Goal: Task Accomplishment & Management: Use online tool/utility

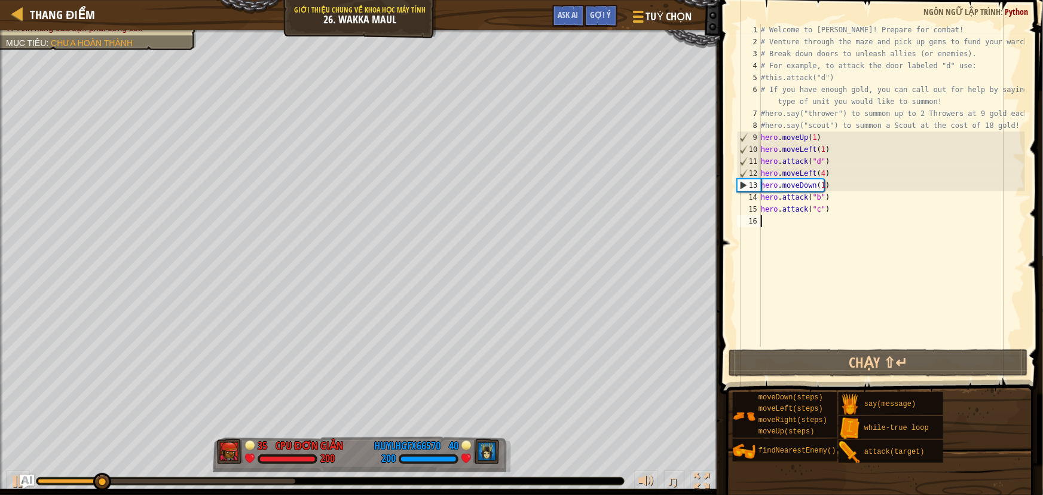
scroll to position [5, 0]
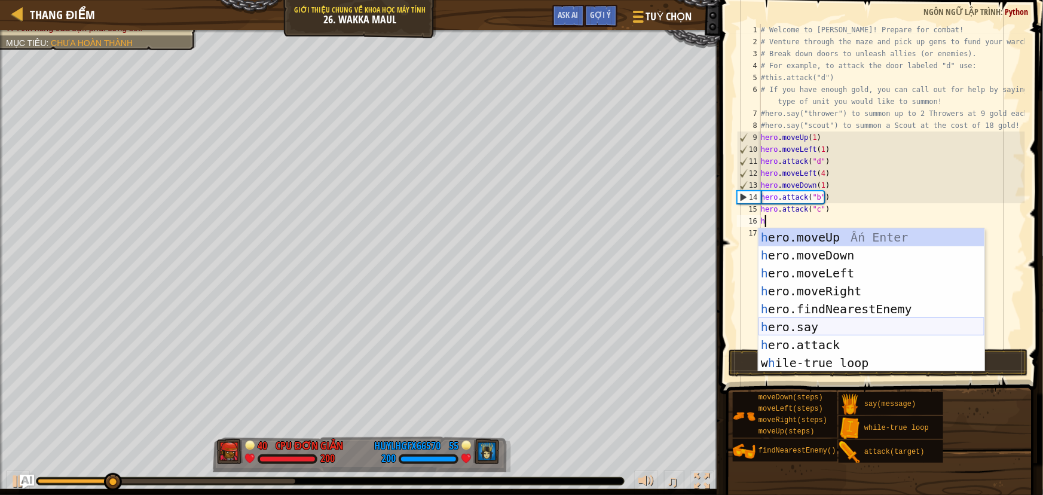
click at [795, 329] on div "h ero.moveUp Ấn Enter h ero.moveDown Ấn Enter h ero.moveLeft Ấn Enter h ero.mov…" at bounding box center [872, 317] width 226 height 179
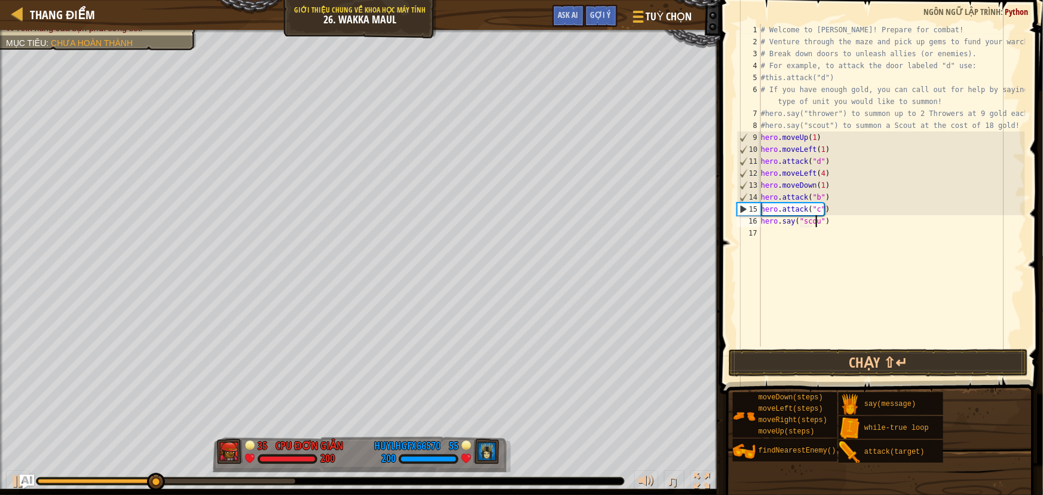
scroll to position [5, 5]
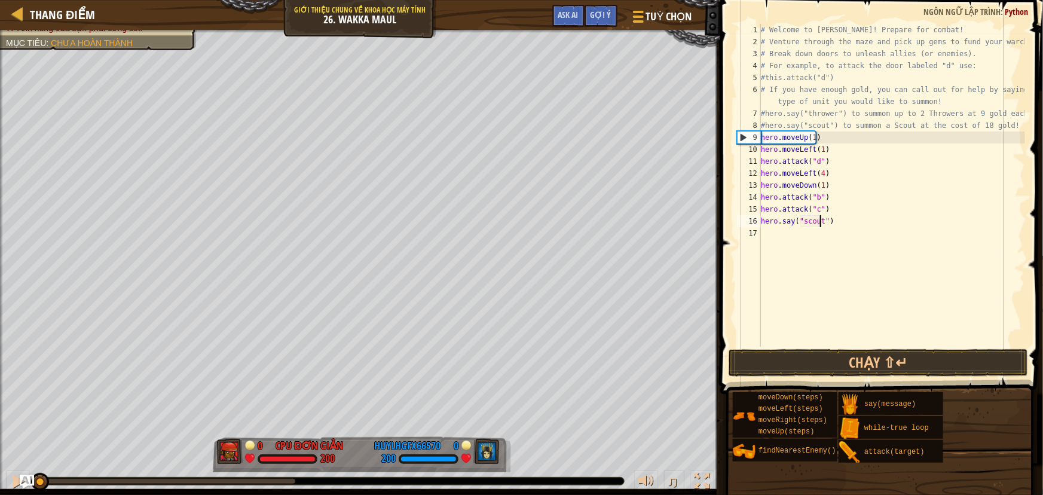
drag, startPoint x: 204, startPoint y: 477, endPoint x: 0, endPoint y: 508, distance: 206.2
click at [0, 0] on html "Thang điểm Giới thiệu chung về Khoa học máy tính 26. Wakka Maul Tuỳ chọn Xong G…" at bounding box center [521, 0] width 1043 height 0
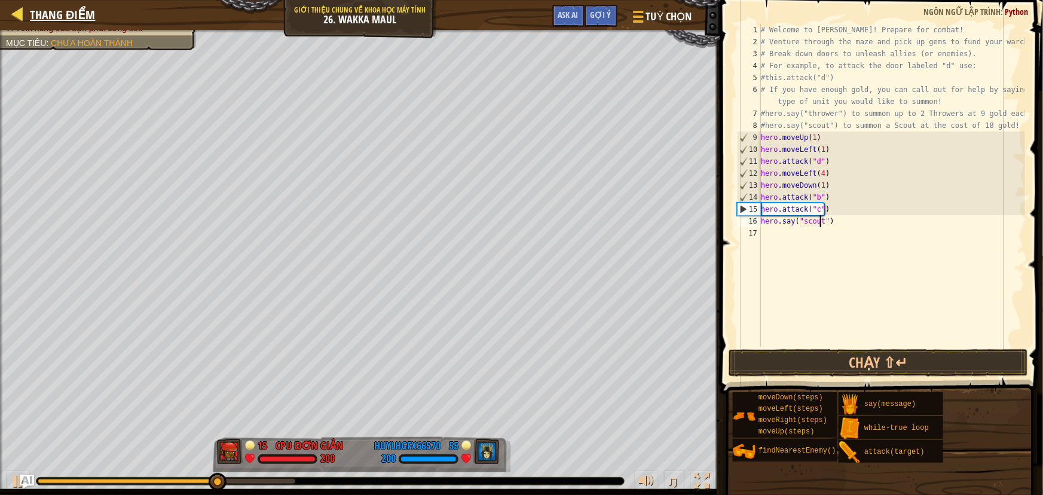
type textarea "hero.say("scout")"
click at [65, 17] on span "Thang điểm" at bounding box center [62, 15] width 65 height 16
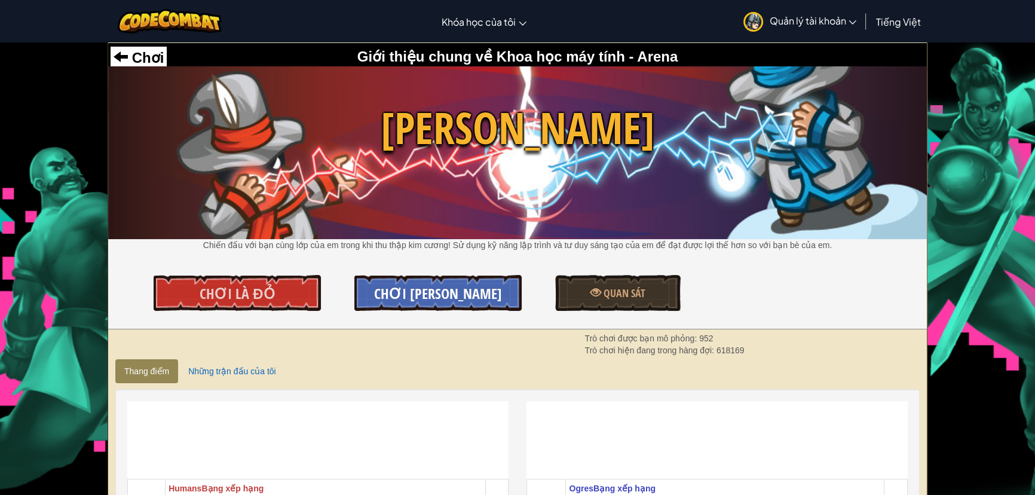
click at [390, 295] on span "Chơi [PERSON_NAME]" at bounding box center [438, 293] width 128 height 19
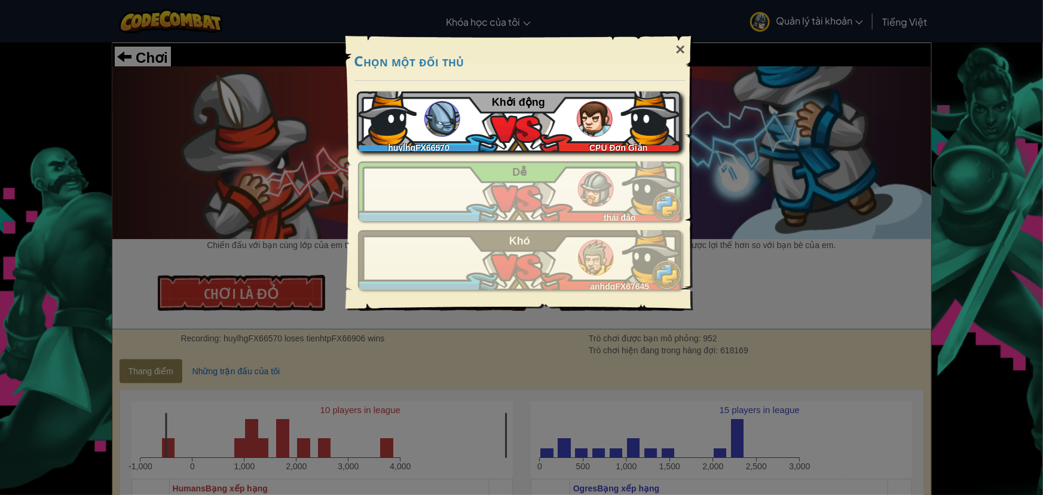
click at [585, 121] on img at bounding box center [595, 119] width 36 height 36
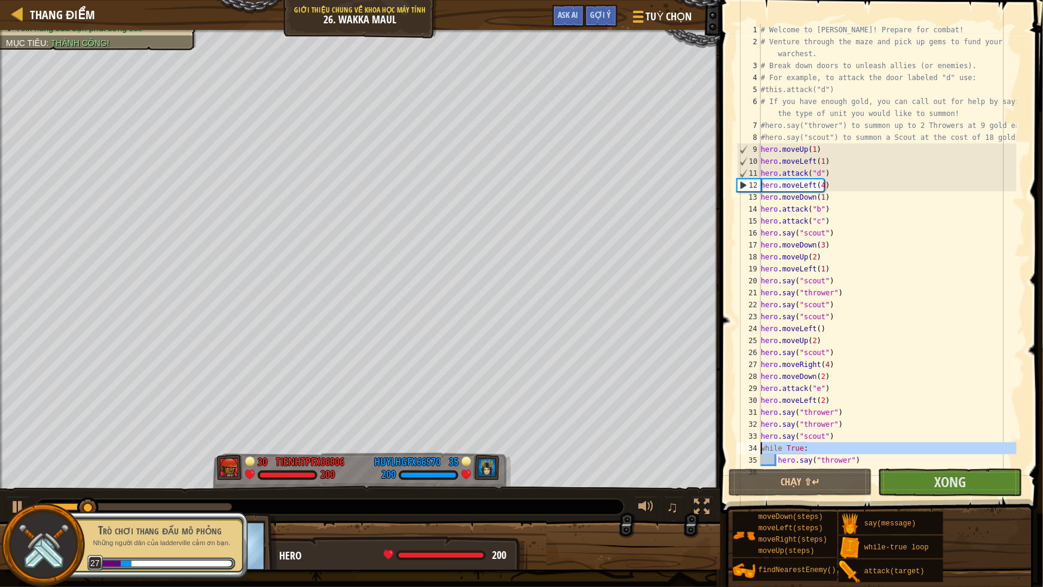
click at [763, 449] on div "1 2 3 4 5 6 7 8 9 10 11 12 13 14 15 16 17 18 19 20 21 22 23 24 25 26 27 28 29 3…" at bounding box center [880, 245] width 291 height 442
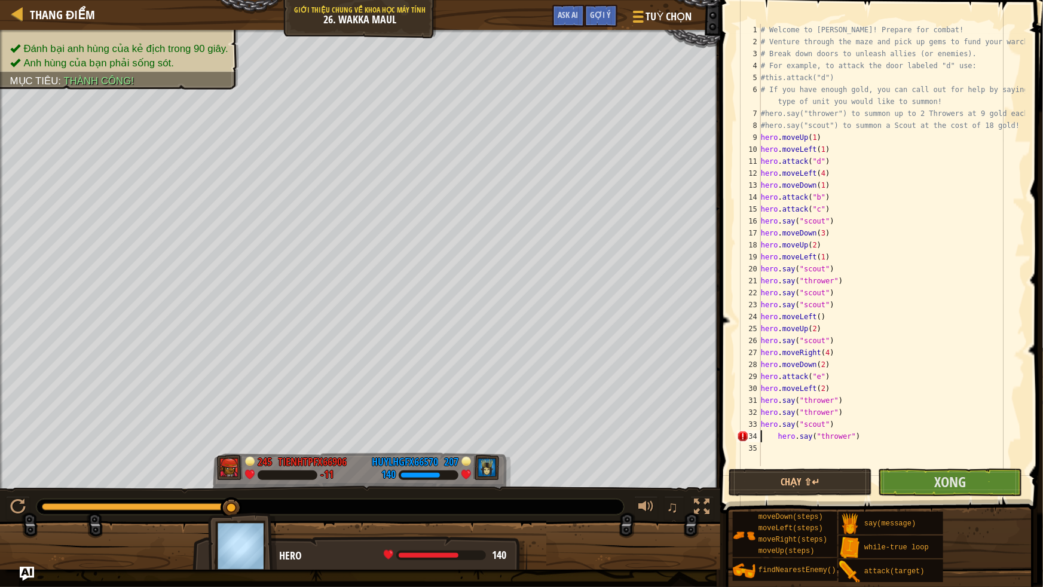
click at [773, 437] on div "# Welcome to Wakka Maul! Prepare for combat! # Venture through the maze and pic…" at bounding box center [892, 257] width 267 height 466
type textarea "hero.say("thrower")"
drag, startPoint x: 849, startPoint y: 435, endPoint x: 760, endPoint y: 436, distance: 89.1
click at [760, 436] on div "hero.say("thrower") 1 2 3 4 5 6 7 8 9 10 11 12 13 14 15 16 17 18 19 20 21 22 23…" at bounding box center [880, 245] width 291 height 442
click at [777, 459] on div "# Welcome to Wakka Maul! Prepare for combat! # Venture through the maze and pic…" at bounding box center [892, 257] width 267 height 466
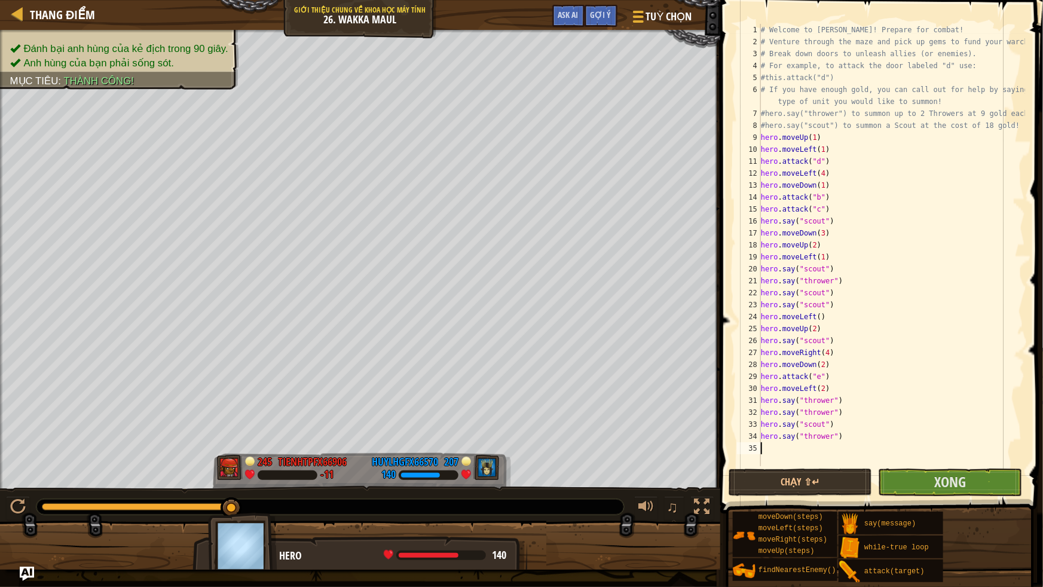
type textarea "hero.say("thrower")"
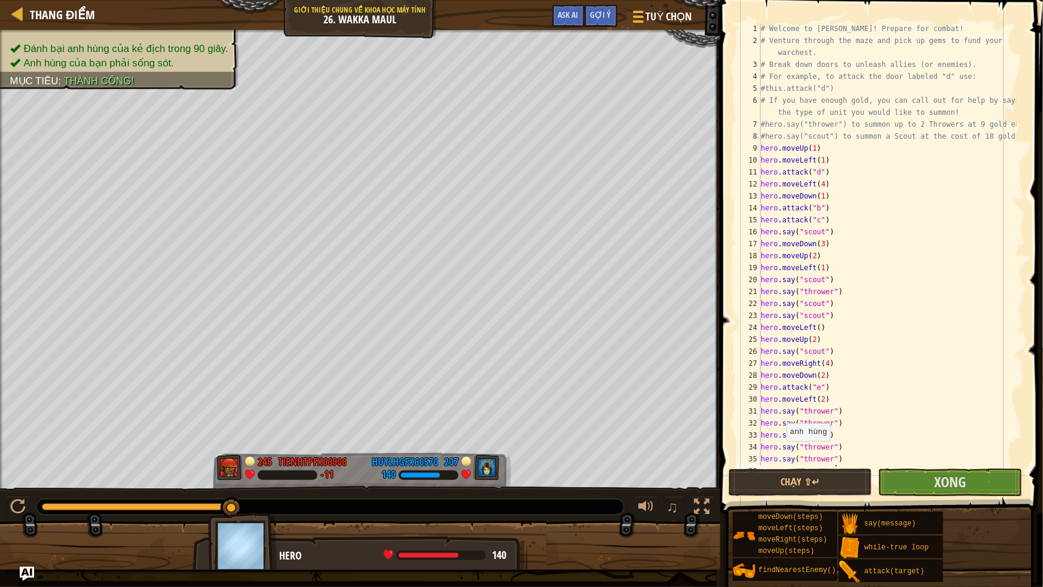
scroll to position [24, 0]
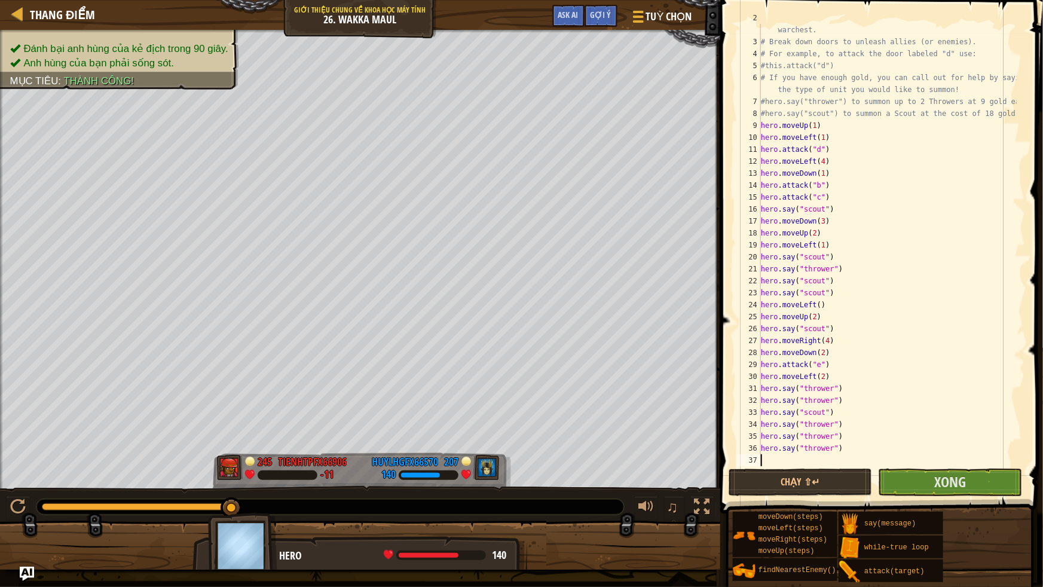
type textarea "hero.say("thrower")"
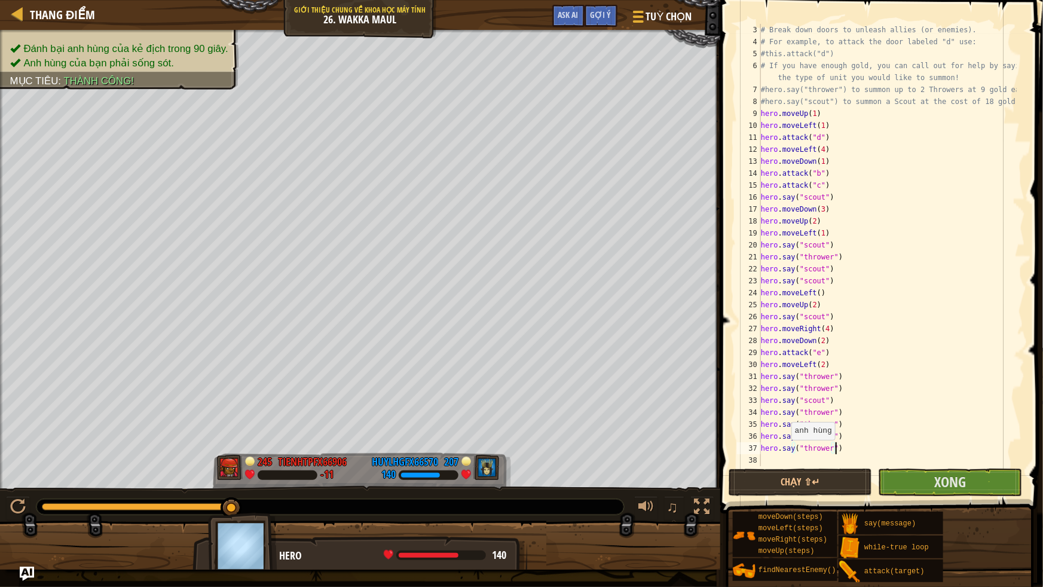
scroll to position [36, 0]
type textarea "hero.say("thrower")"
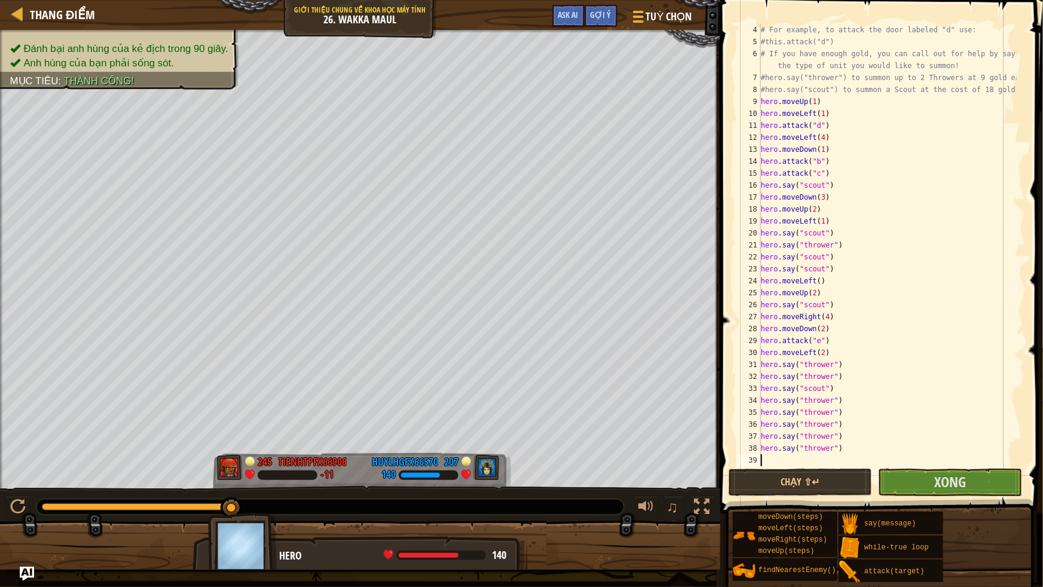
type textarea "hero.say("thrower")"
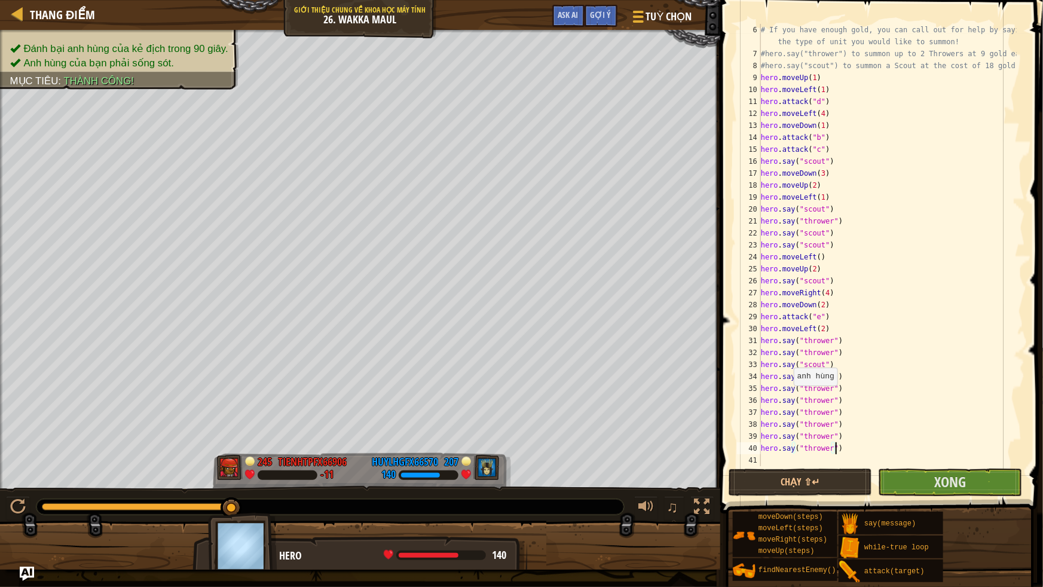
scroll to position [72, 0]
type textarea "hero.say("thrower")"
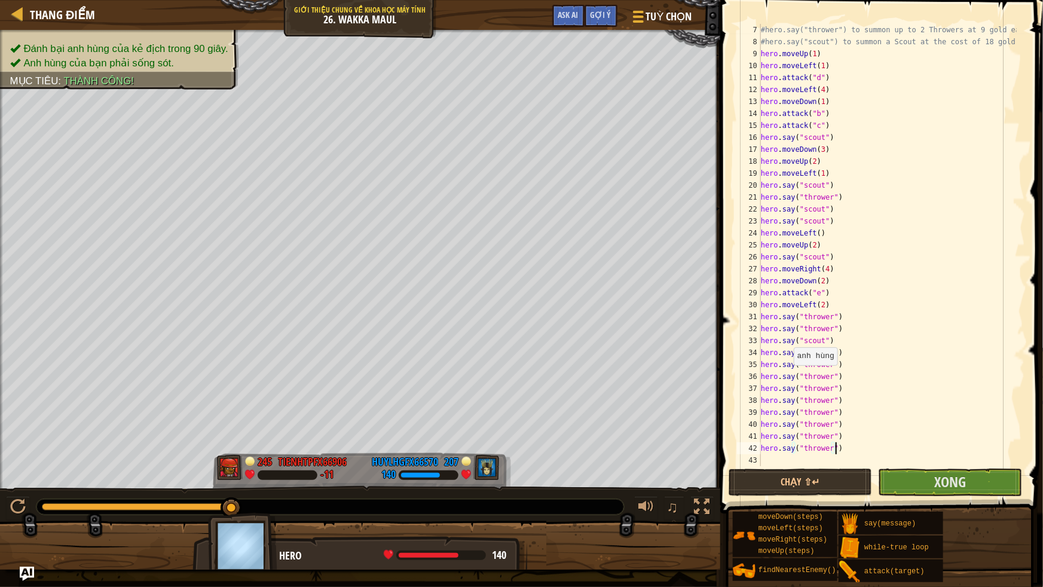
scroll to position [96, 0]
type textarea "hero.say("thrower")"
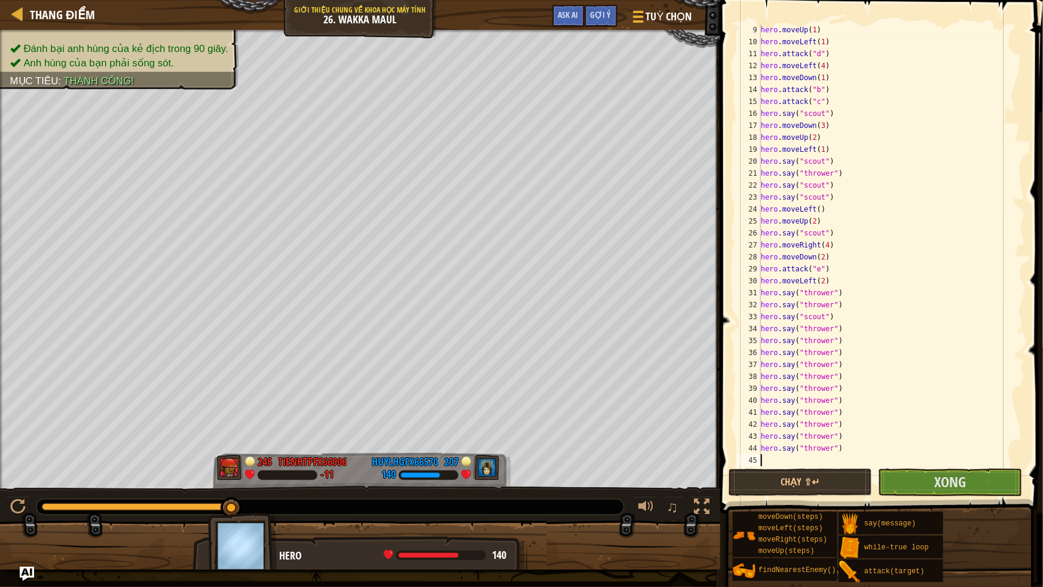
type textarea "hero.say("thrower")"
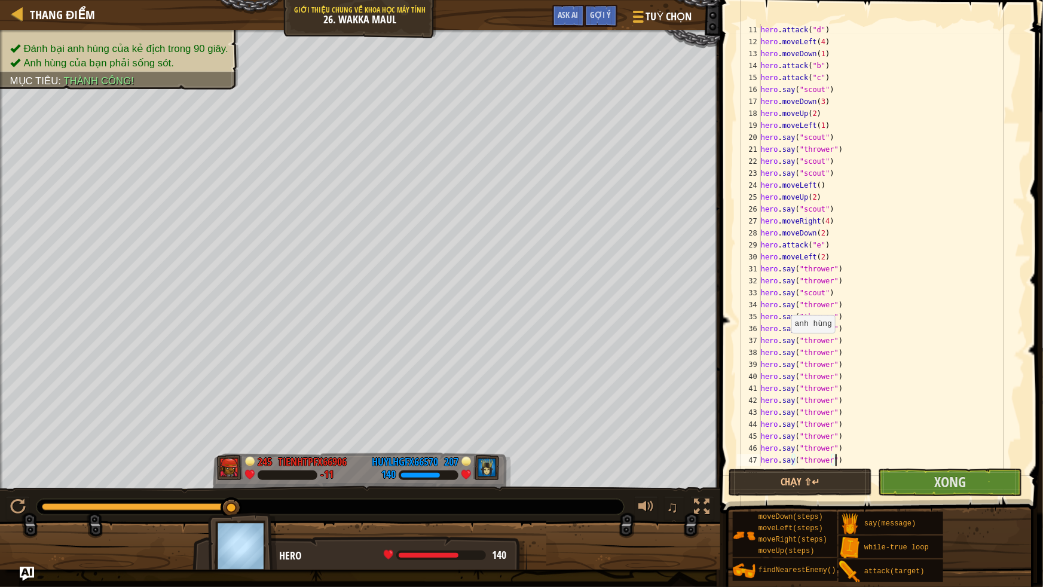
scroll to position [155, 0]
type textarea "hero.say("thrower")"
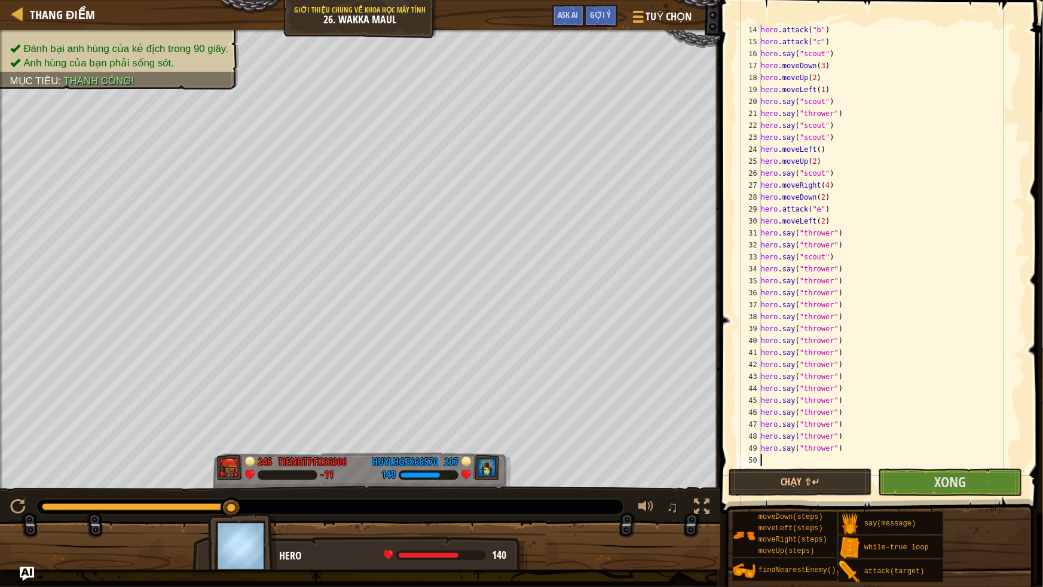
type textarea "hero.say("thrower")"
click at [921, 473] on button "Xong" at bounding box center [949, 483] width 143 height 28
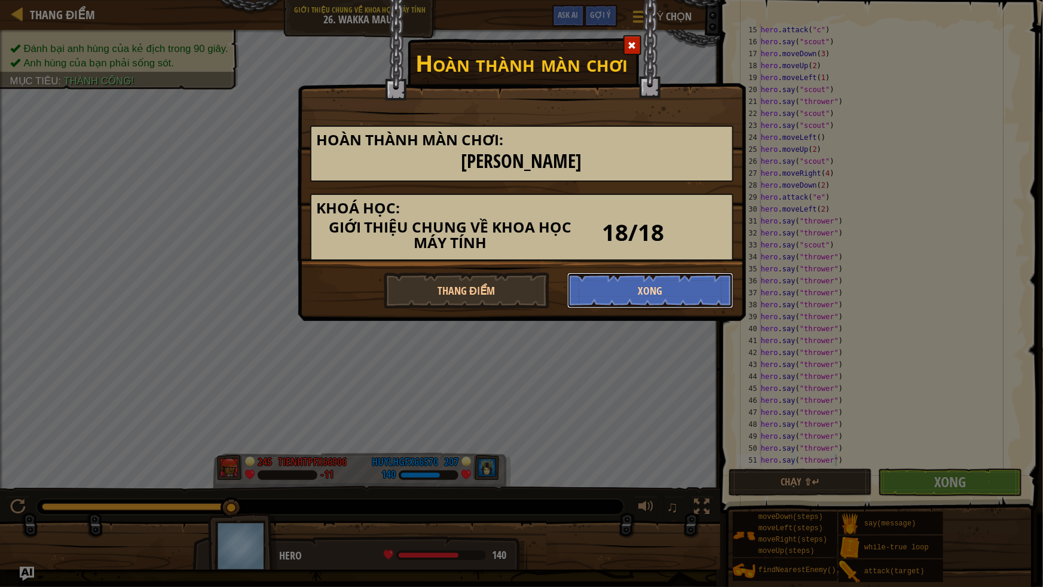
click at [618, 284] on button "Xong" at bounding box center [650, 291] width 166 height 36
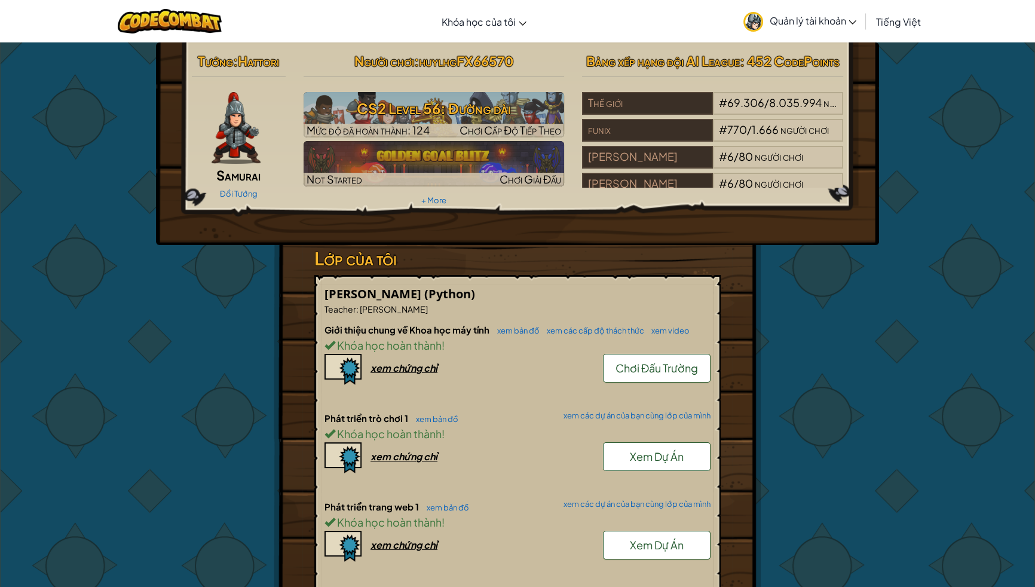
click at [662, 361] on span "Chơi Đấu Trường" at bounding box center [657, 368] width 83 height 14
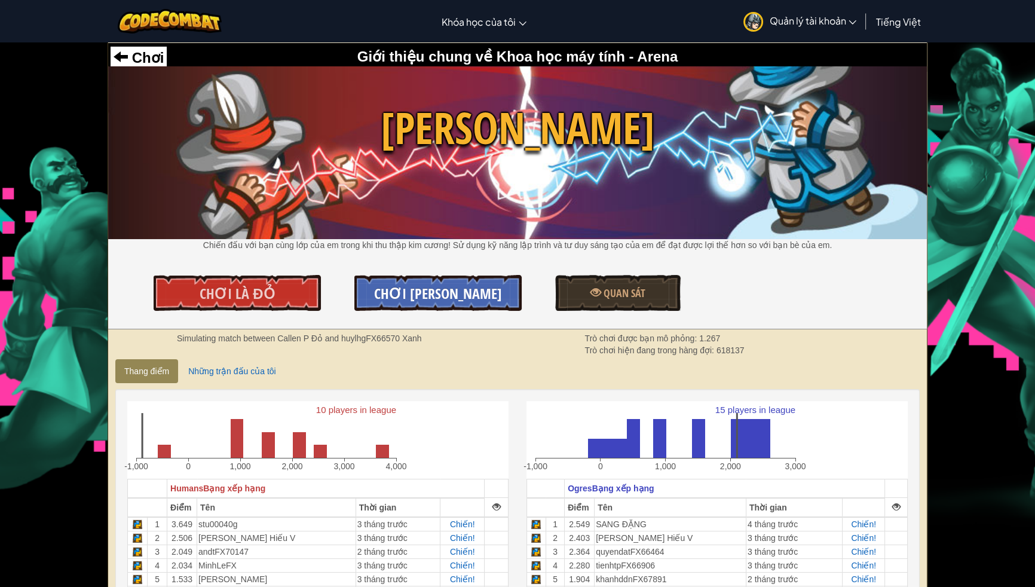
click at [444, 294] on span "Chơi [PERSON_NAME]" at bounding box center [438, 293] width 128 height 19
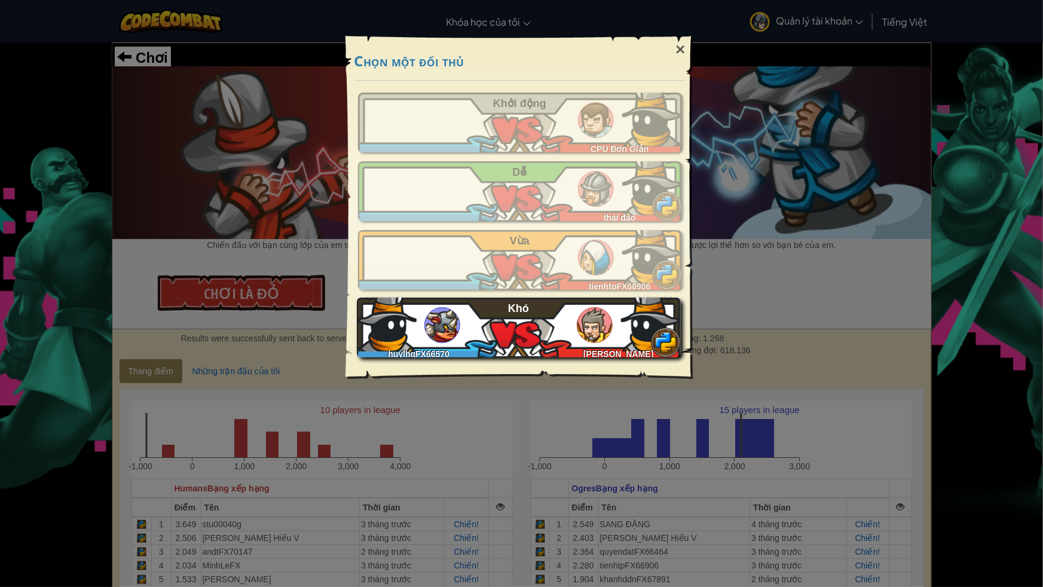
click at [579, 323] on img at bounding box center [595, 325] width 36 height 36
